Goal: Information Seeking & Learning: Learn about a topic

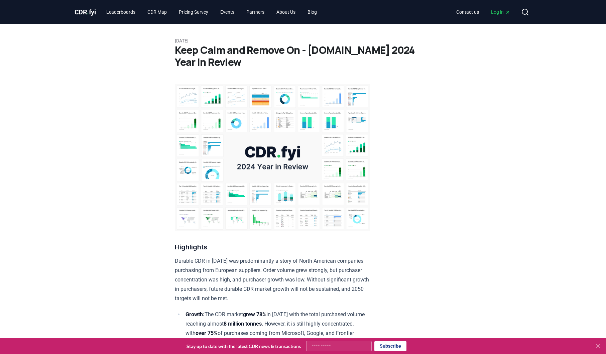
click at [273, 146] on img at bounding box center [272, 157] width 195 height 147
click at [88, 13] on span "." at bounding box center [88, 12] width 2 height 8
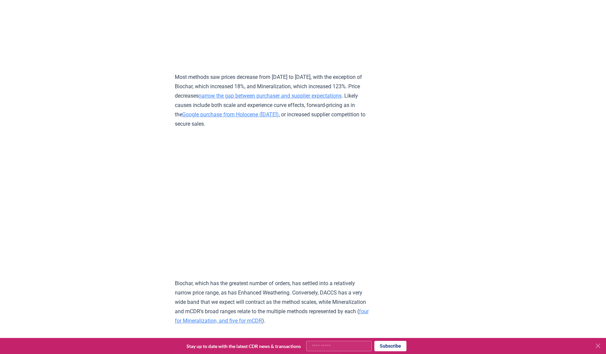
scroll to position [2896, 0]
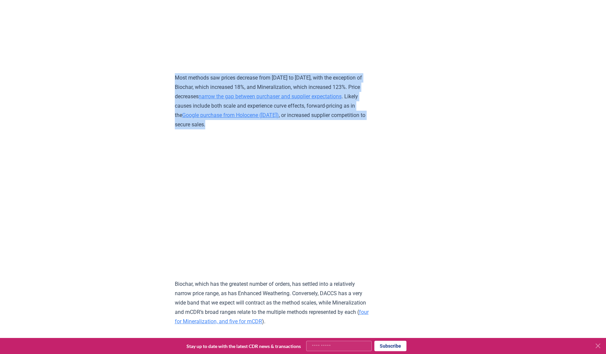
drag, startPoint x: 175, startPoint y: 116, endPoint x: 254, endPoint y: 164, distance: 92.7
click at [254, 129] on p "Most methods saw prices decrease from [DATE] to [DATE], with the exception of B…" at bounding box center [272, 101] width 195 height 56
copy p "Most methods saw prices decrease from [DATE] to [DATE], with the exception of B…"
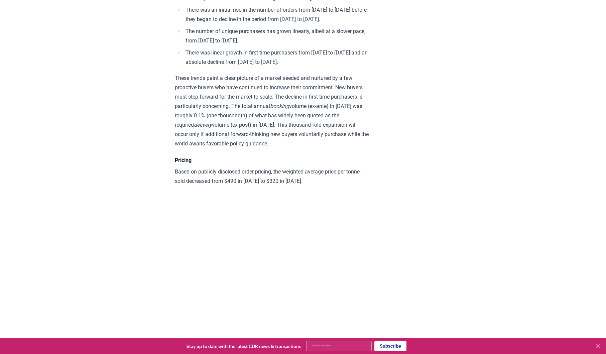
scroll to position [2453, 0]
